Goal: Find specific page/section: Find specific page/section

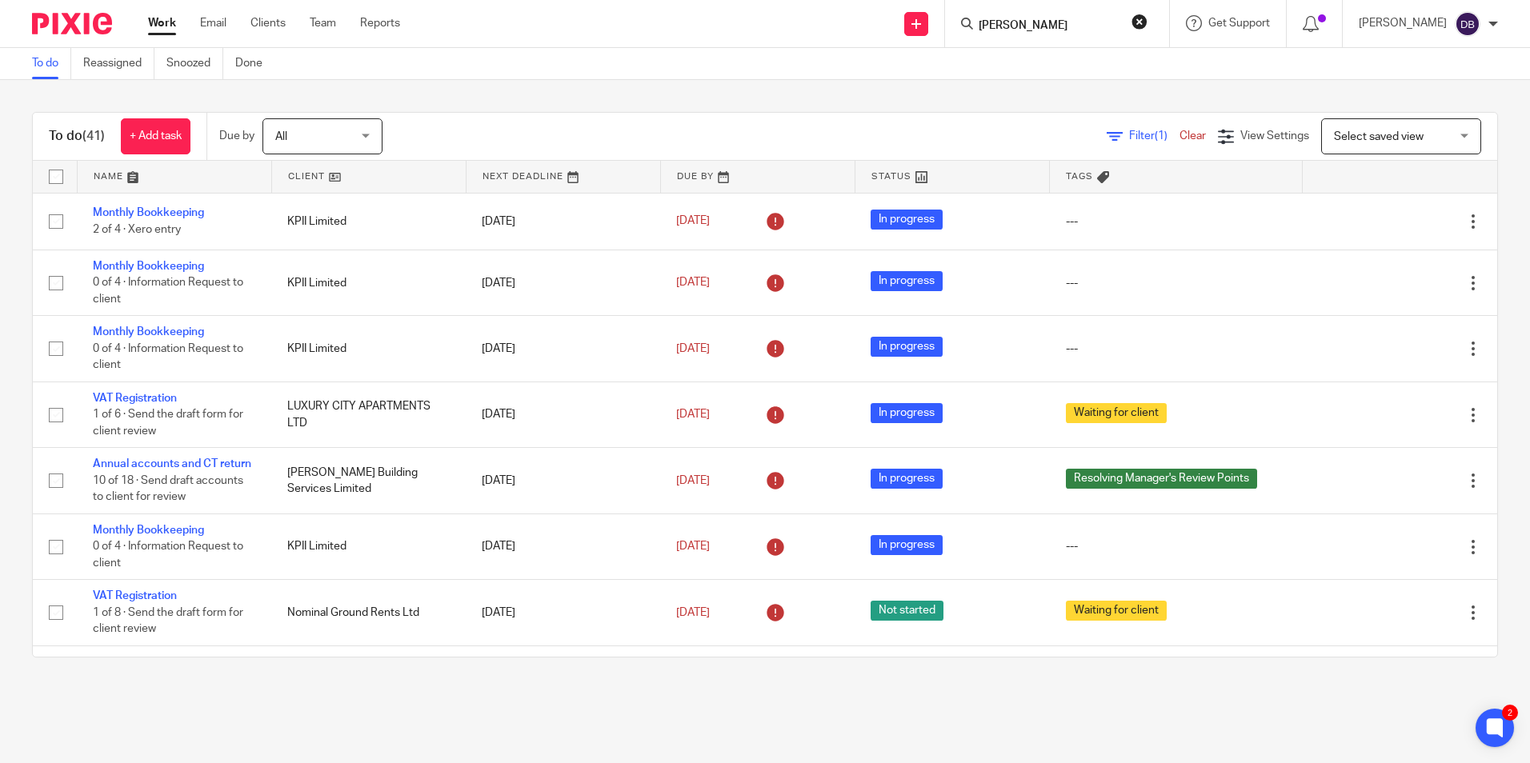
type input "[PERSON_NAME]"
click button "submit" at bounding box center [0, 0] width 0 height 0
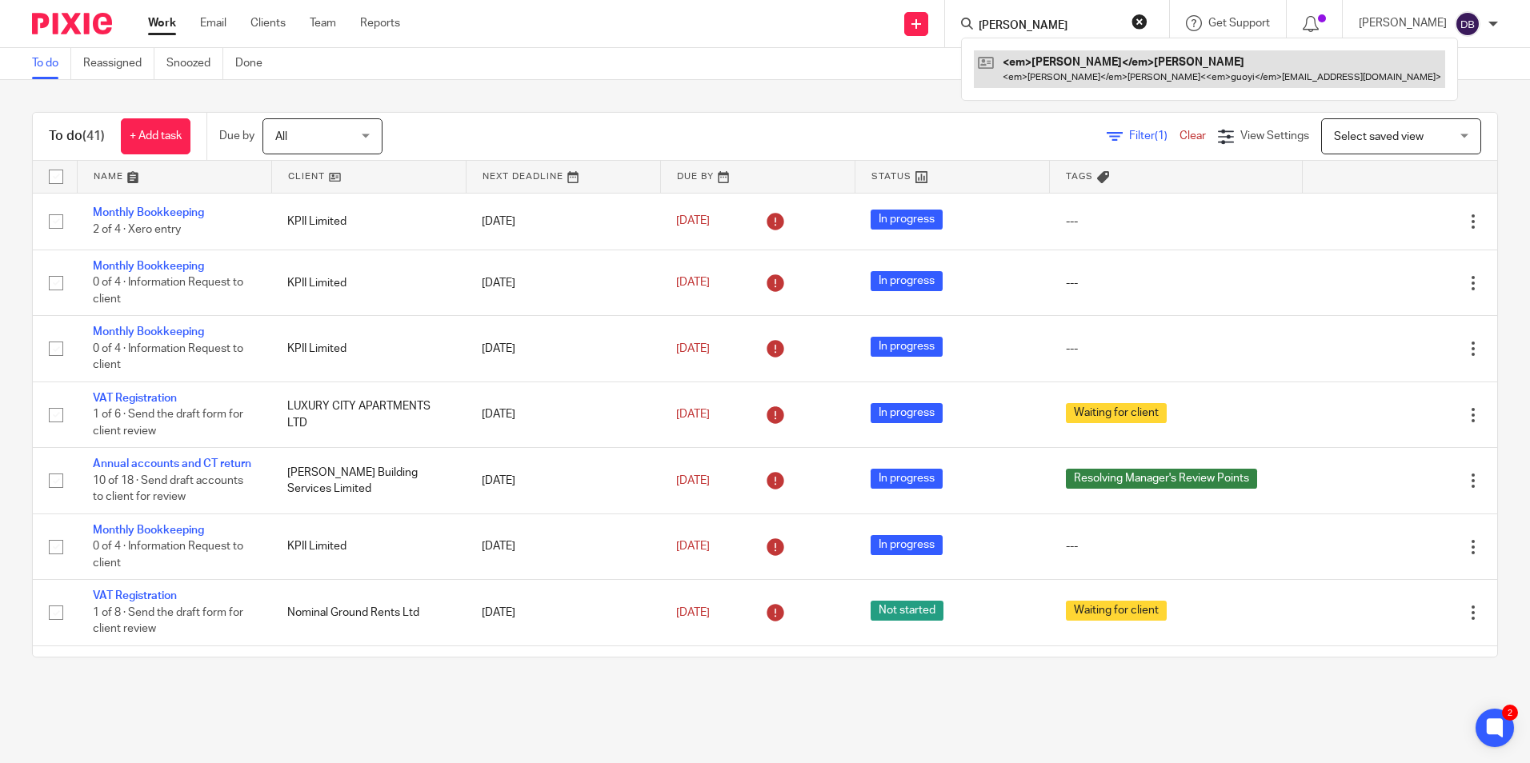
click at [1052, 62] on link at bounding box center [1209, 68] width 471 height 37
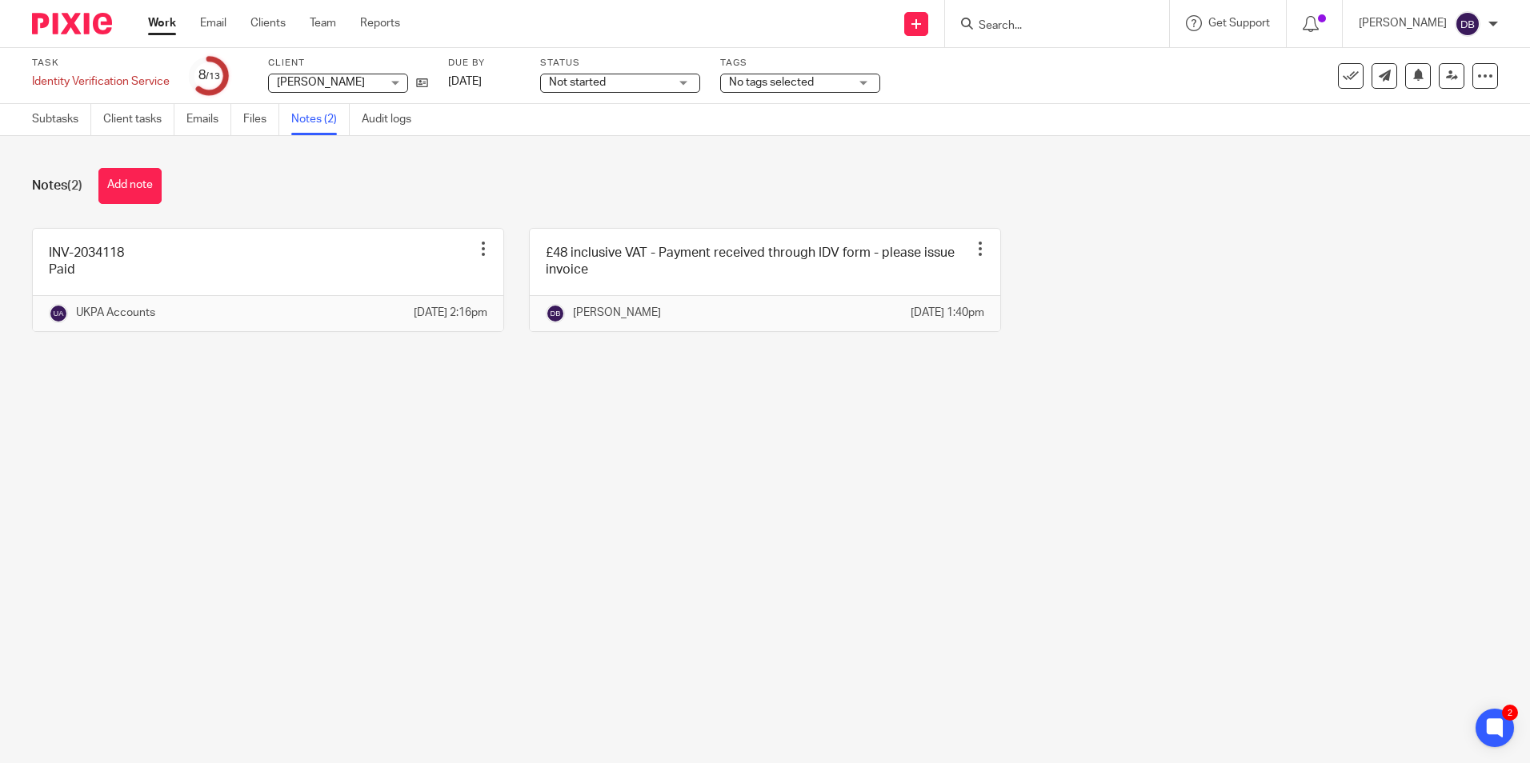
click at [528, 563] on main "Task Identity Verification Service Save Identity Verification Service 8 /13 Cli…" at bounding box center [765, 381] width 1530 height 763
click at [1092, 543] on main "Task Identity Verification Service Save Identity Verification Service 8 /13 Cli…" at bounding box center [765, 381] width 1530 height 763
